Goal: Task Accomplishment & Management: Manage account settings

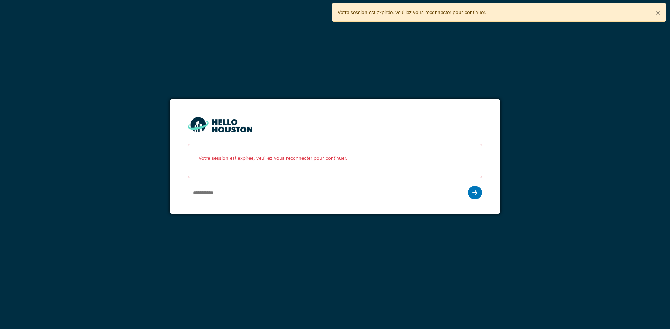
click at [307, 196] on input "email" at bounding box center [325, 192] width 275 height 15
type input "**********"
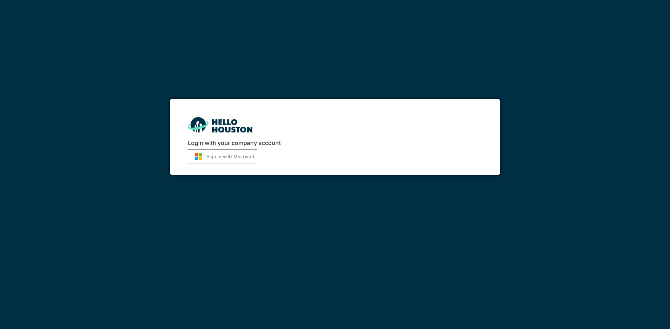
click at [233, 161] on button "Sign in with Microsoft" at bounding box center [222, 156] width 69 height 15
